Goal: Information Seeking & Learning: Learn about a topic

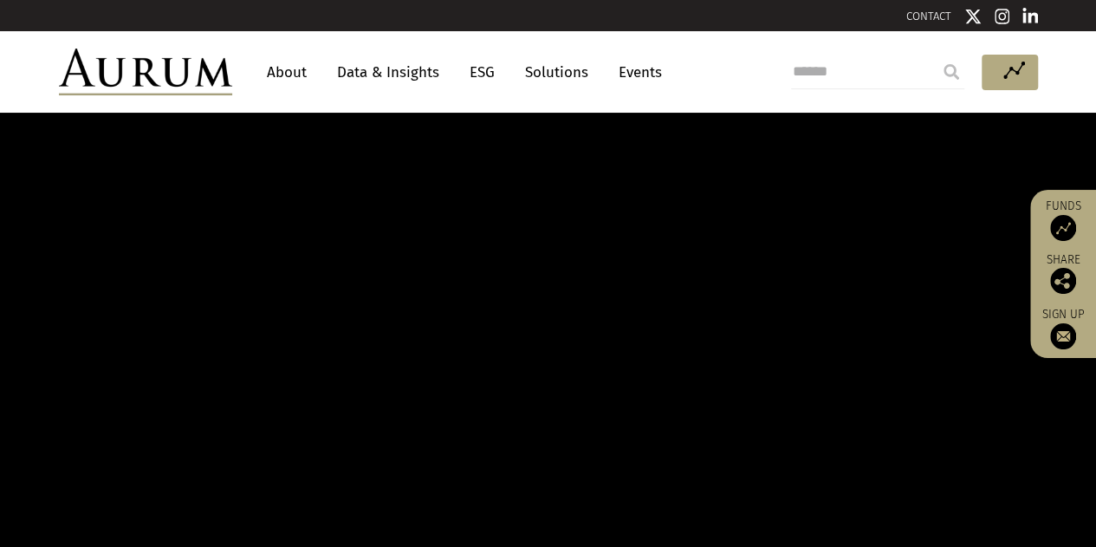
click at [286, 69] on link "About" at bounding box center [286, 72] width 57 height 32
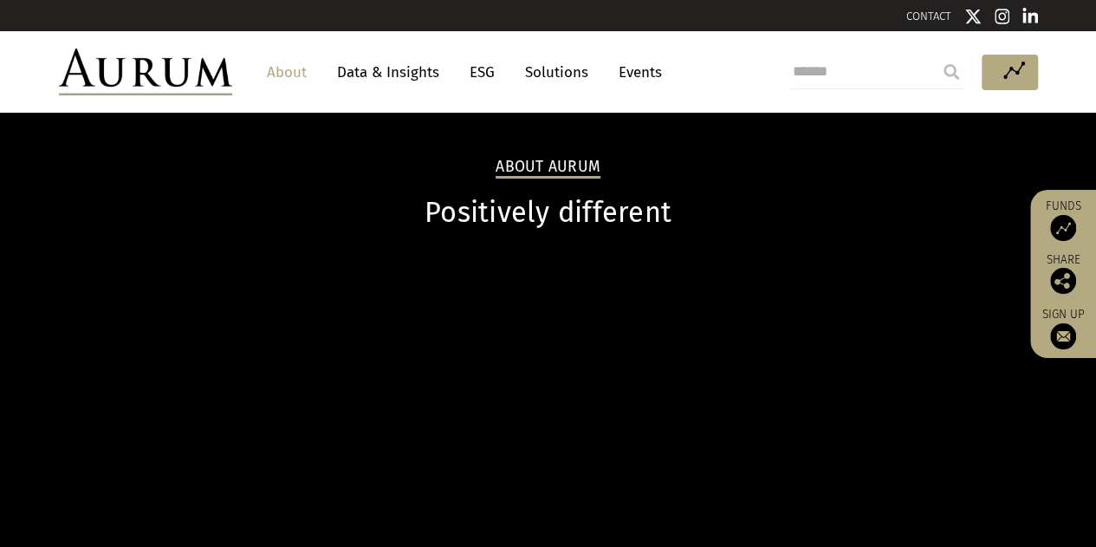
click at [286, 69] on link "About" at bounding box center [286, 72] width 57 height 32
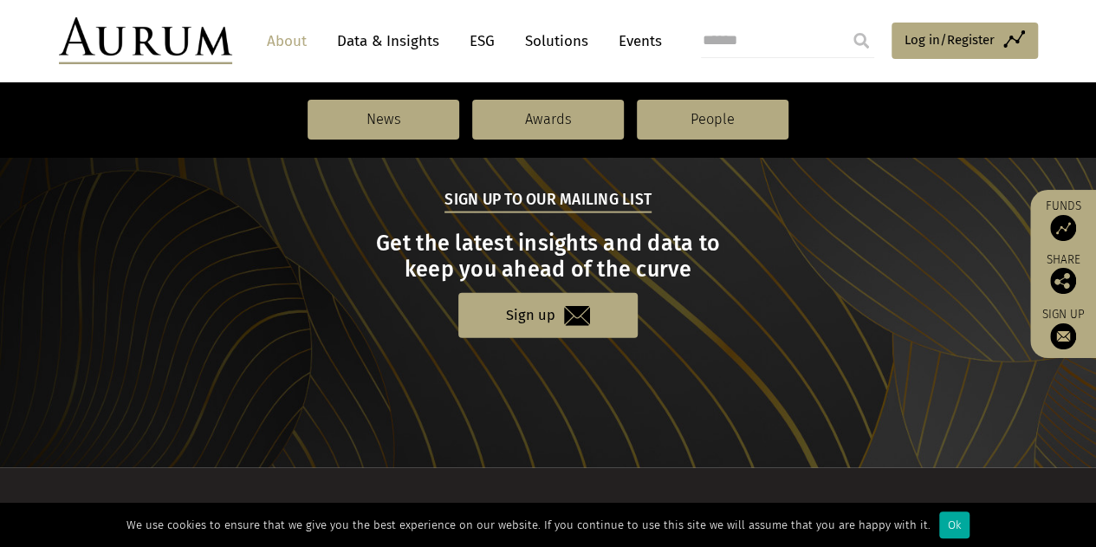
scroll to position [2038, 0]
